Goal: Find contact information: Find contact information

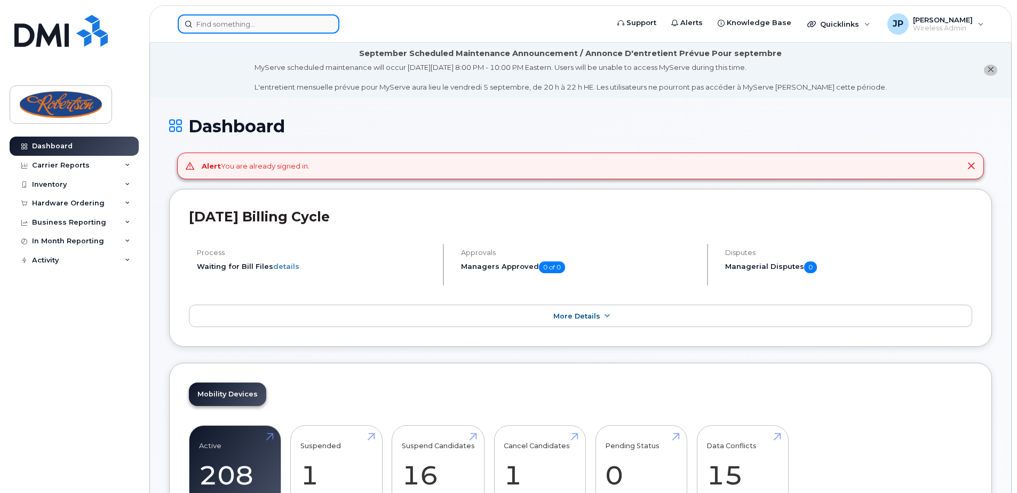
click at [237, 19] on input at bounding box center [259, 23] width 162 height 19
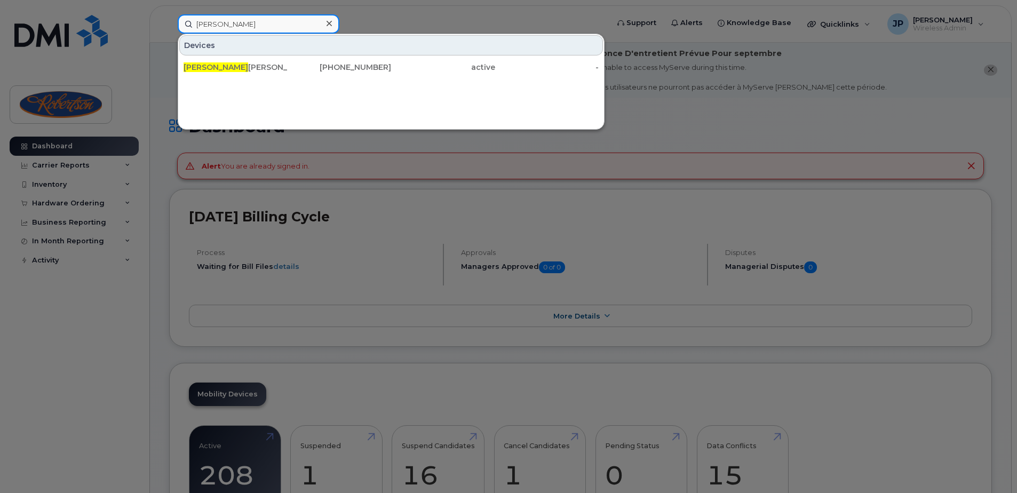
type input "[PERSON_NAME]"
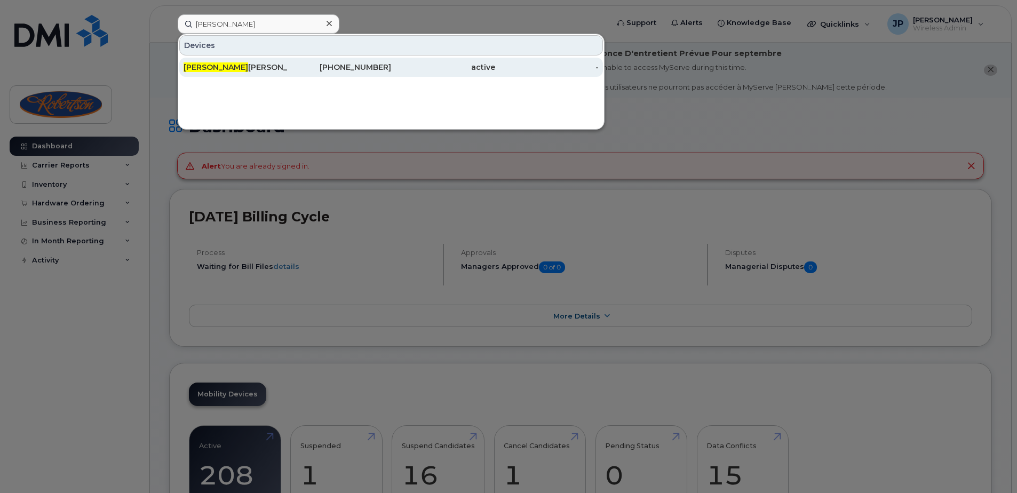
click at [256, 66] on div "[PERSON_NAME]" at bounding box center [235, 67] width 104 height 11
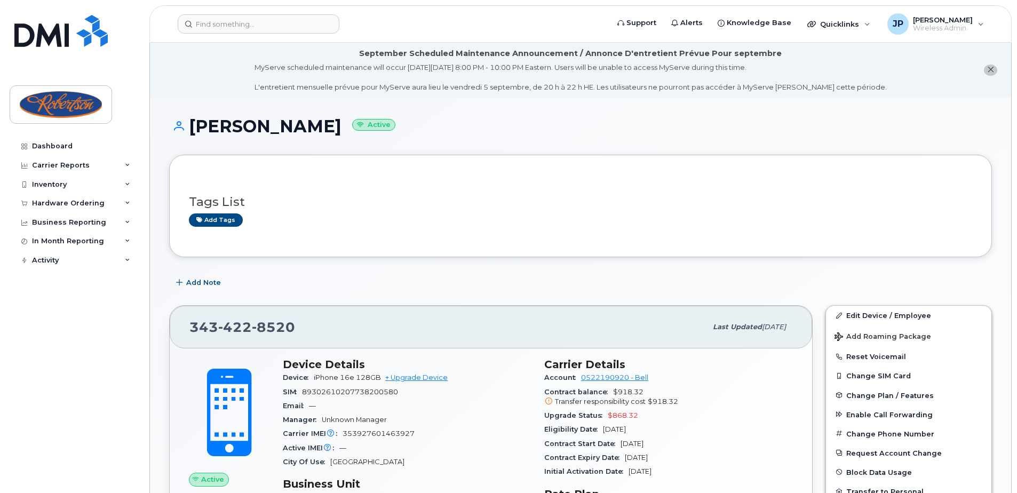
scroll to position [107, 0]
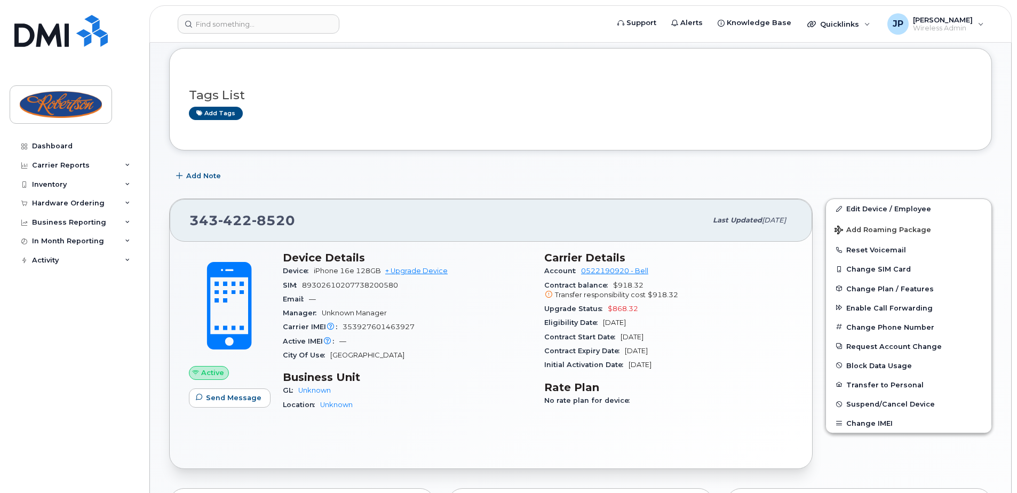
click at [496, 235] on div "343 422 8520 Last updated Aug 22, 2025" at bounding box center [491, 220] width 642 height 43
click at [903, 289] on span "Change Plan / Features" at bounding box center [889, 288] width 87 height 8
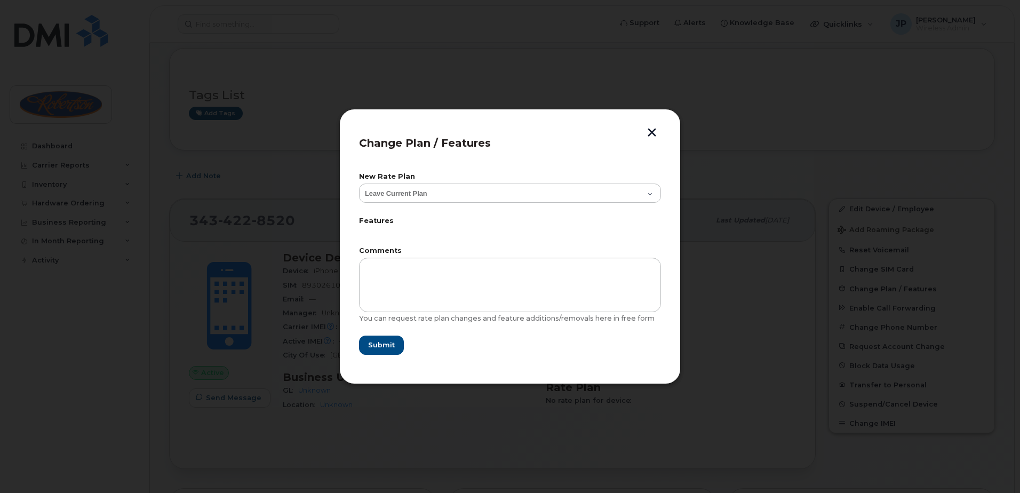
click at [645, 132] on button "button" at bounding box center [652, 133] width 16 height 11
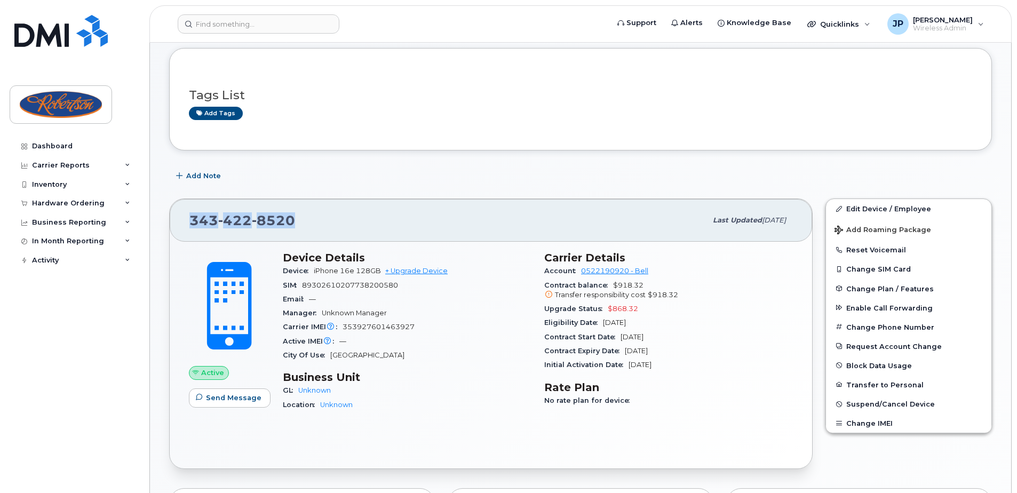
drag, startPoint x: 305, startPoint y: 218, endPoint x: 194, endPoint y: 226, distance: 111.3
click at [194, 226] on div "343 422 8520" at bounding box center [447, 220] width 517 height 22
copy span "343 422 8520"
click at [296, 204] on div "343 422 8520 Last updated Aug 22, 2025" at bounding box center [491, 220] width 642 height 43
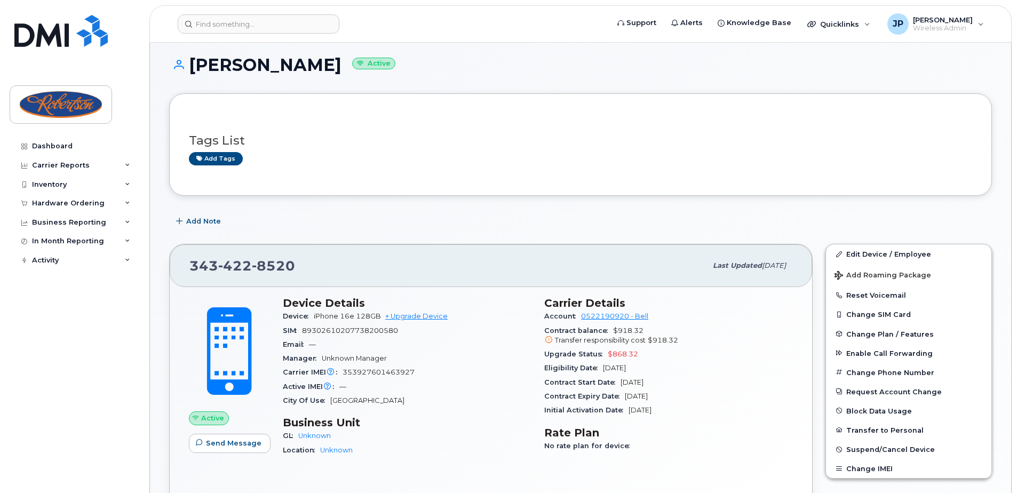
scroll to position [0, 0]
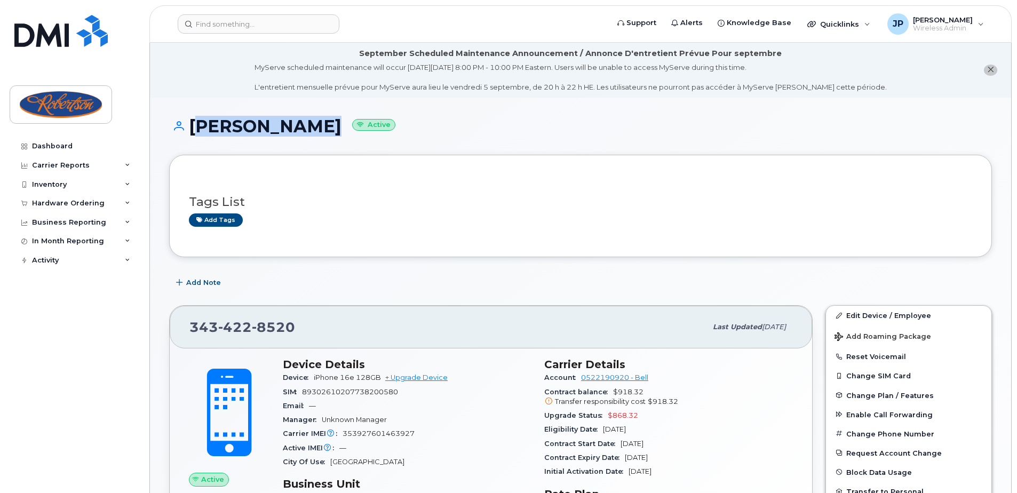
drag, startPoint x: 306, startPoint y: 135, endPoint x: 188, endPoint y: 132, distance: 117.4
click at [188, 132] on h1 "Jody Merkley Active" at bounding box center [580, 126] width 823 height 19
copy h1 "Jody Merkley"
